Goal: Check status: Check status

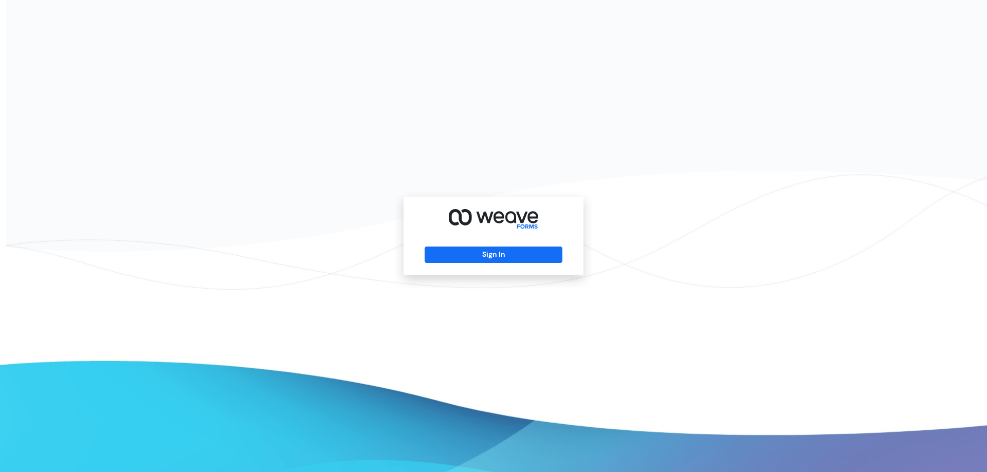
click at [504, 245] on div "Sign In" at bounding box center [493, 236] width 180 height 79
click at [513, 262] on button "Sign In" at bounding box center [493, 255] width 137 height 16
click at [509, 254] on button "Sign In" at bounding box center [493, 255] width 137 height 16
